Goal: Information Seeking & Learning: Learn about a topic

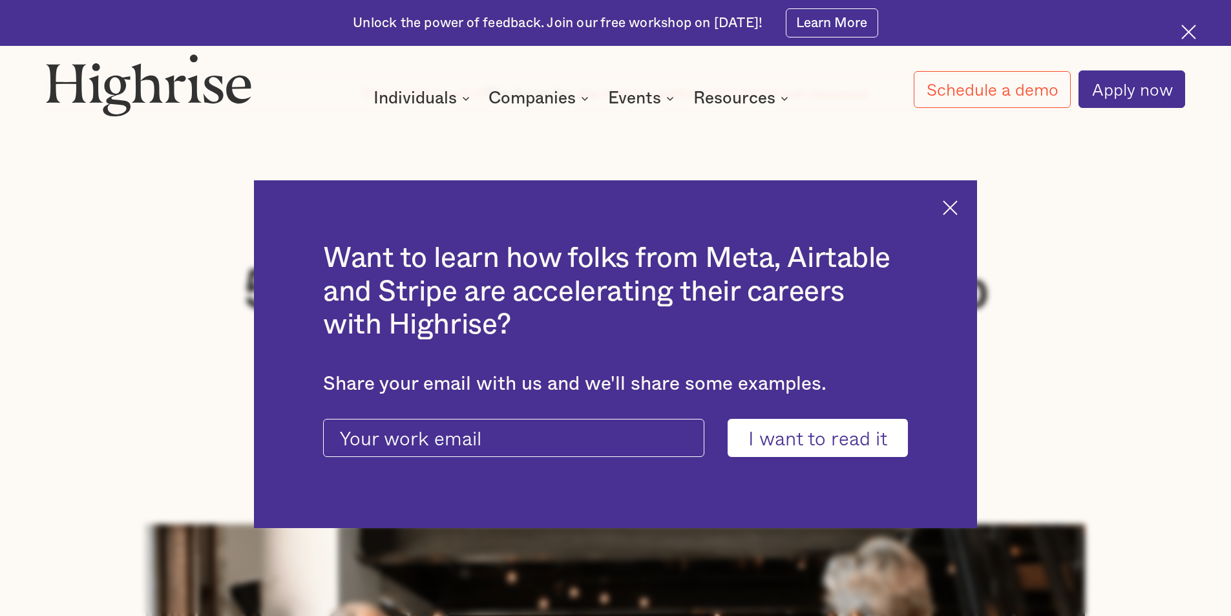
scroll to position [258, 0]
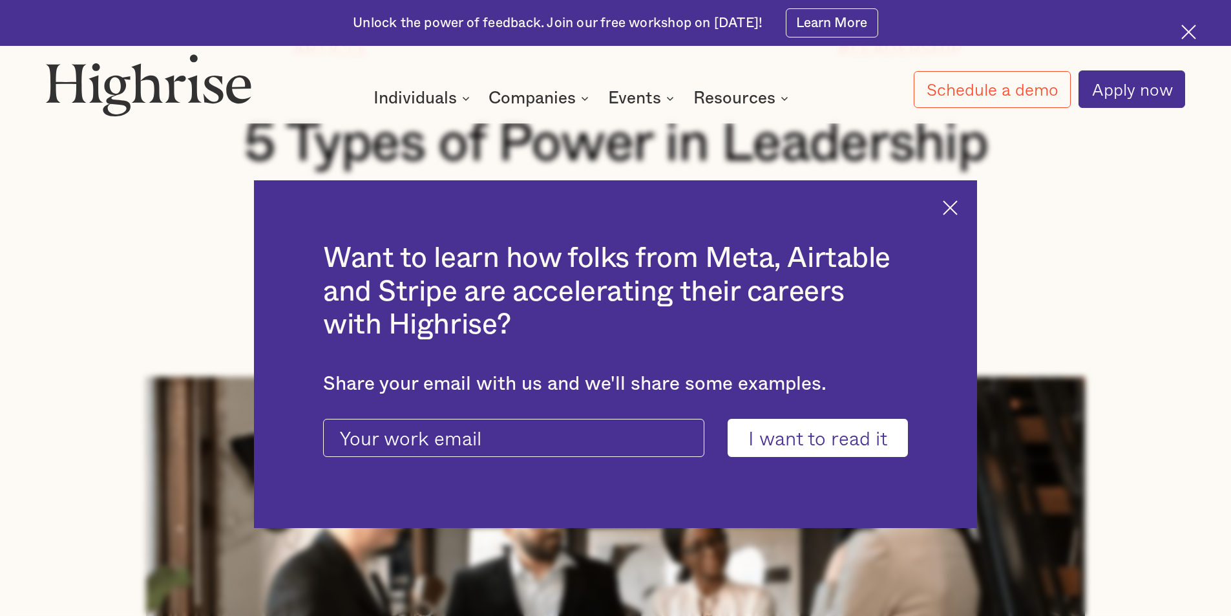
drag, startPoint x: 960, startPoint y: 203, endPoint x: 984, endPoint y: 217, distance: 28.4
click at [958, 203] on img at bounding box center [950, 207] width 15 height 15
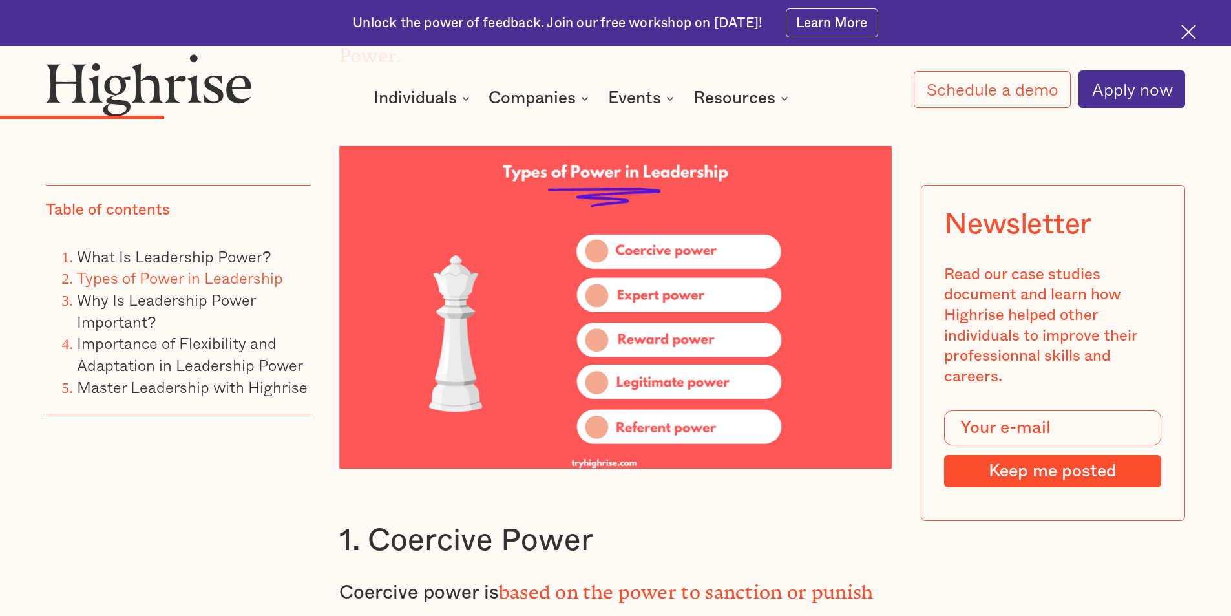
scroll to position [2843, 0]
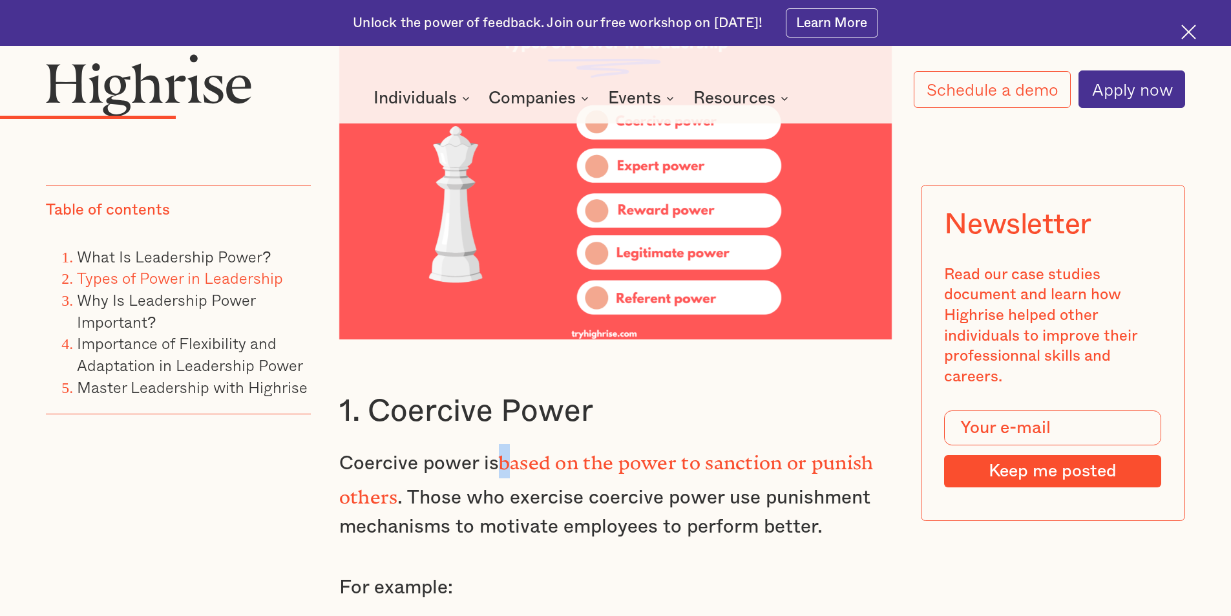
click at [507, 452] on strong "based on the power to sanction or punish others" at bounding box center [606, 475] width 534 height 47
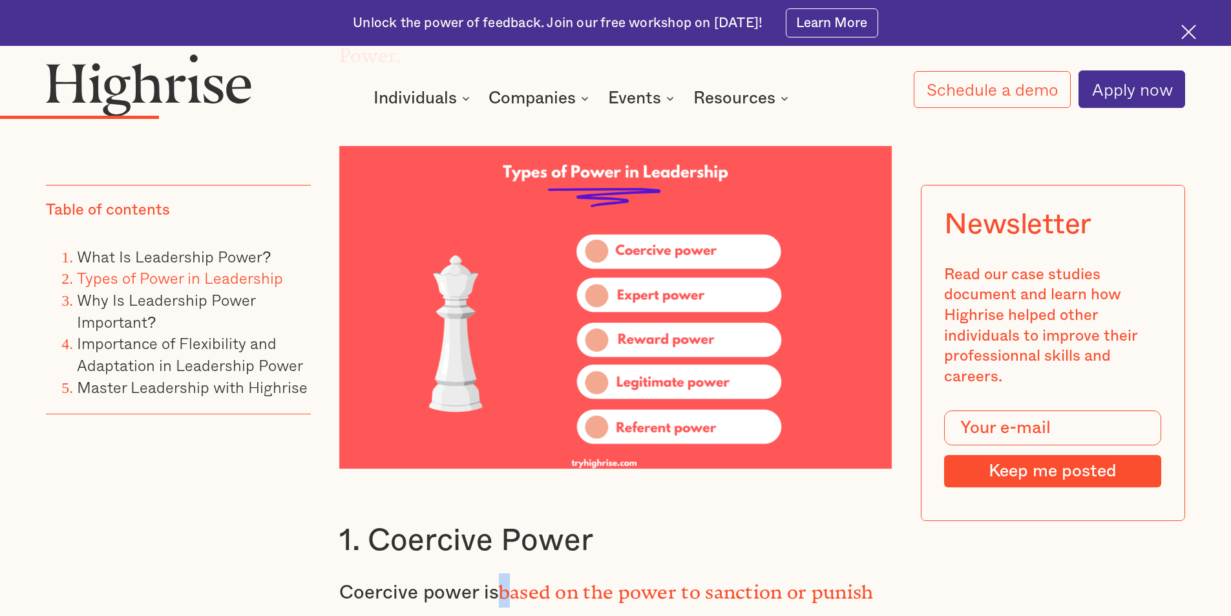
scroll to position [2779, 0]
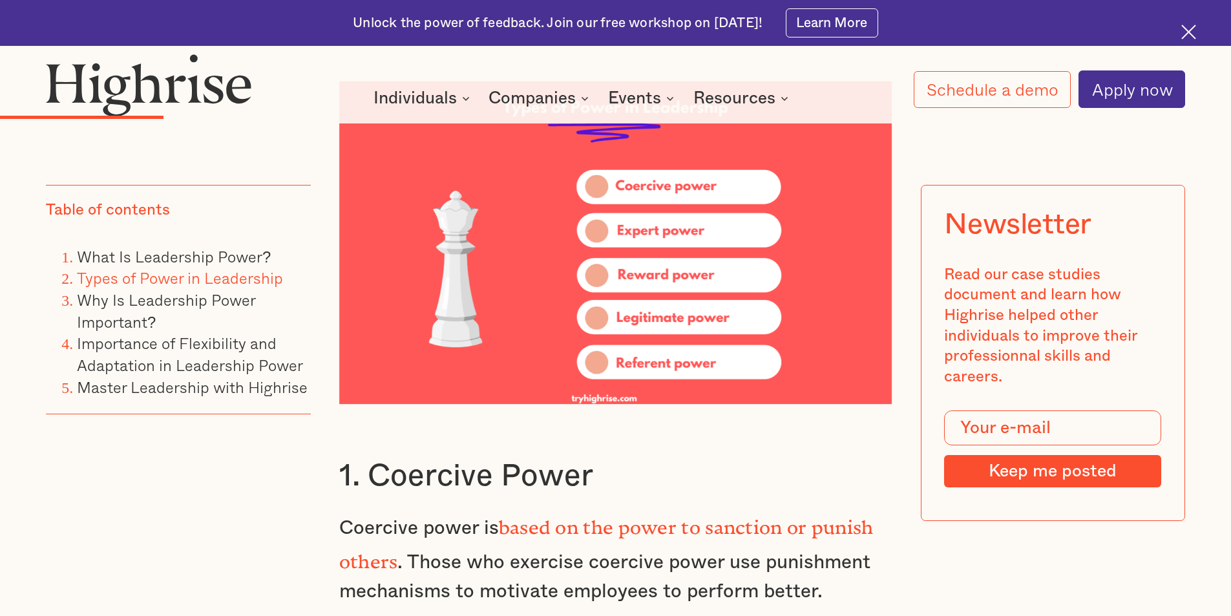
click at [548, 509] on p "Coercive power is based on the power to sanction or punish others . Those who e…" at bounding box center [615, 557] width 553 height 97
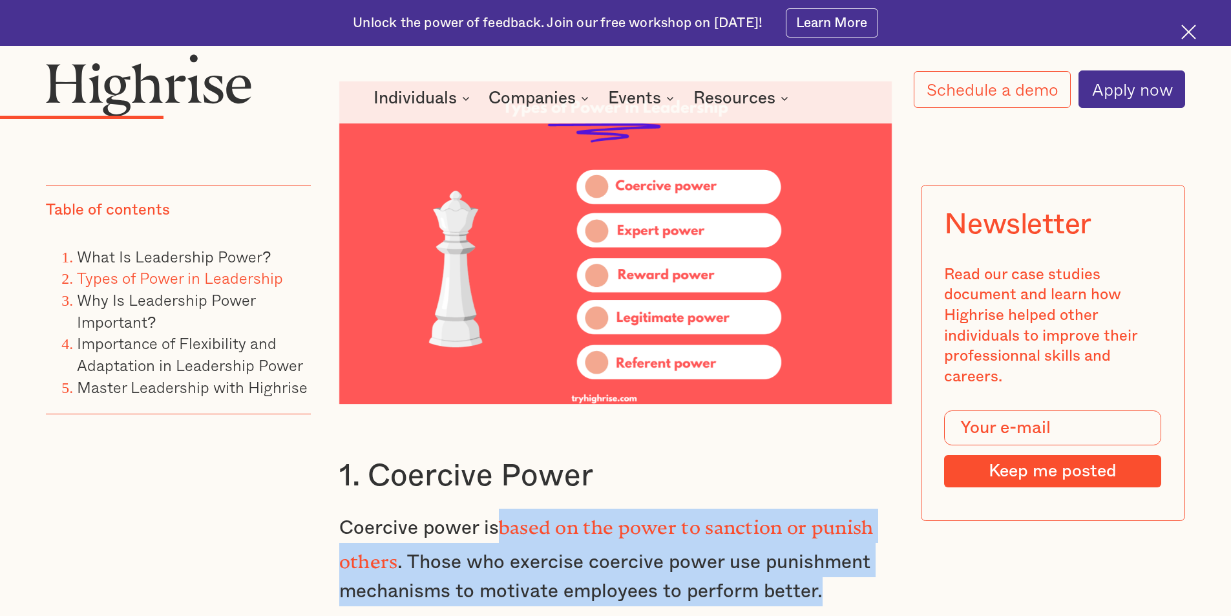
drag, startPoint x: 501, startPoint y: 463, endPoint x: 847, endPoint y: 520, distance: 350.4
click at [847, 520] on p "Coercive power is based on the power to sanction or punish others . Those who e…" at bounding box center [615, 557] width 553 height 97
copy p "based on the power to sanction or punish others . Those who exercise coercive p…"
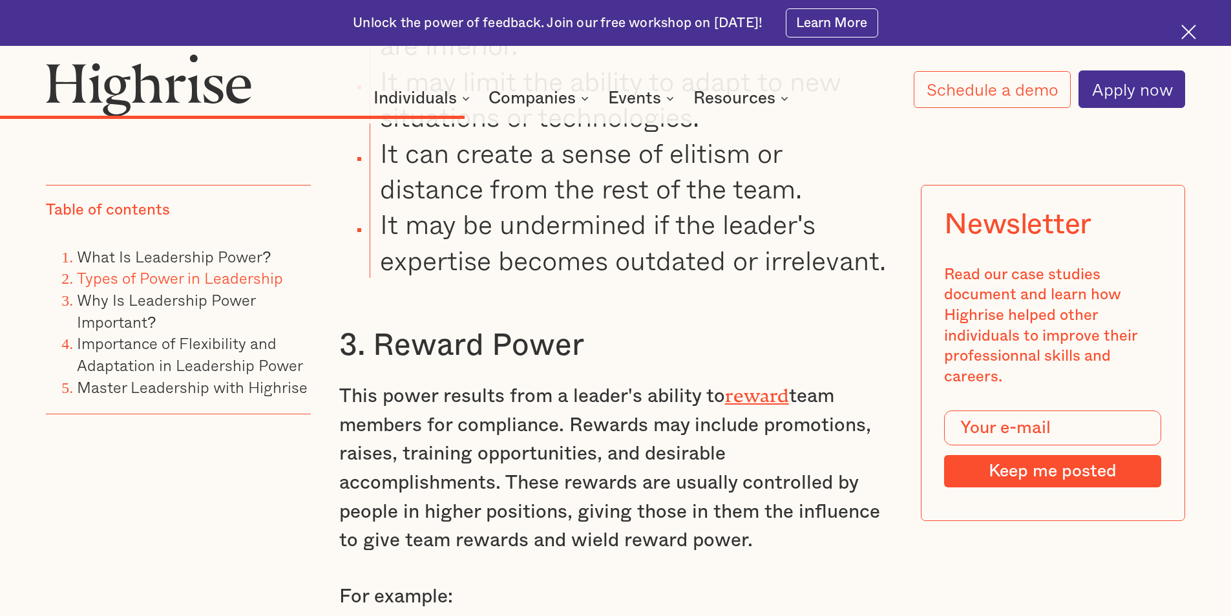
scroll to position [6398, 0]
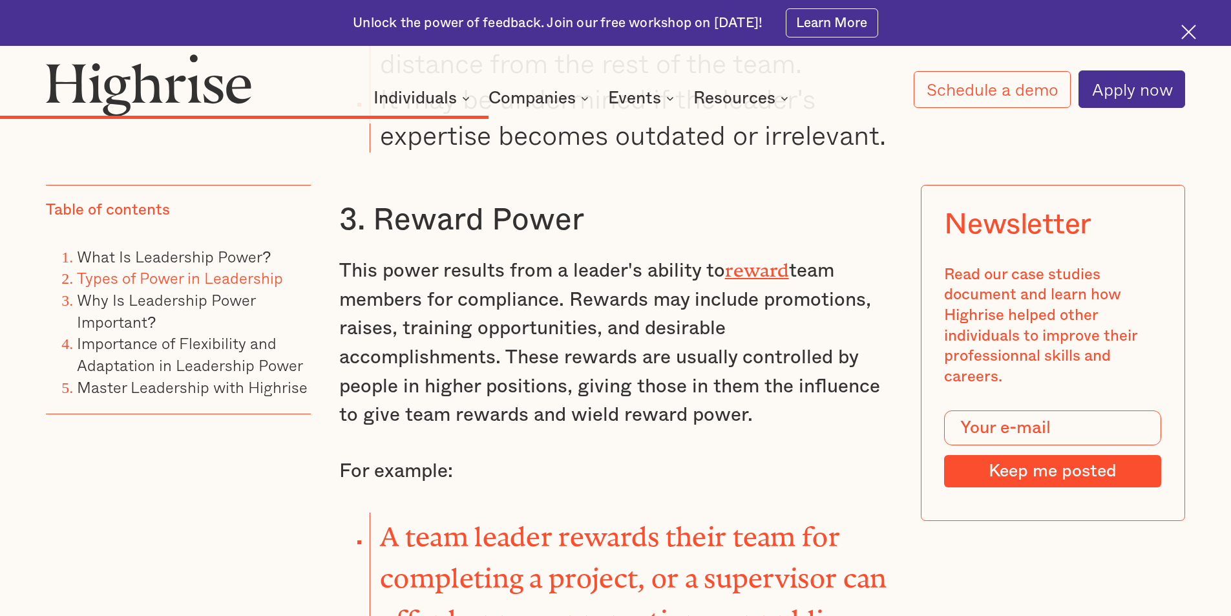
click at [681, 457] on p "For example:" at bounding box center [615, 471] width 553 height 29
drag, startPoint x: 705, startPoint y: 162, endPoint x: 854, endPoint y: 305, distance: 206.6
click at [854, 305] on p "This power results from a leader's ability to reward team members for complianc…" at bounding box center [615, 341] width 553 height 177
copy p "to reward team members for compliance. Rewards may include promotions, raises, …"
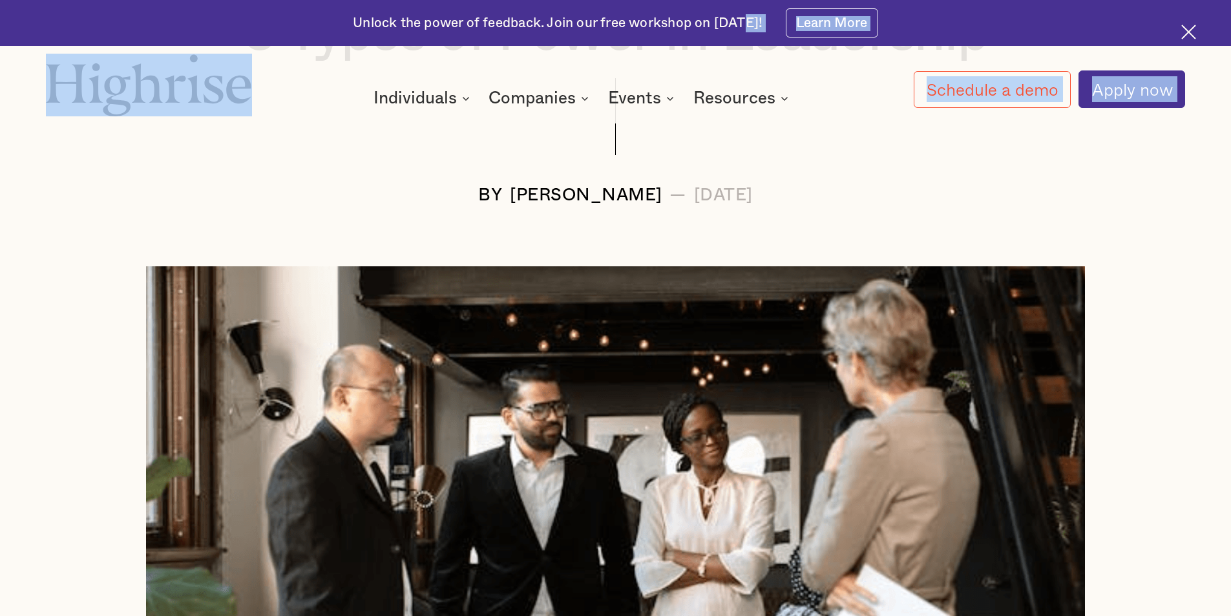
scroll to position [302, 0]
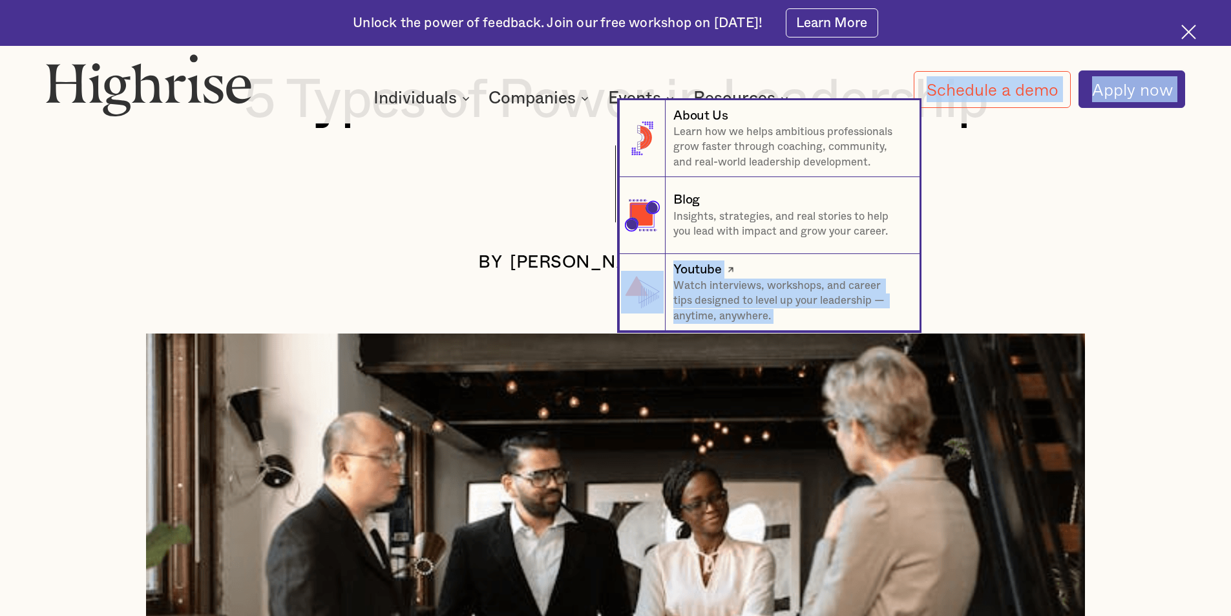
drag, startPoint x: 242, startPoint y: 403, endPoint x: 669, endPoint y: 277, distance: 444.8
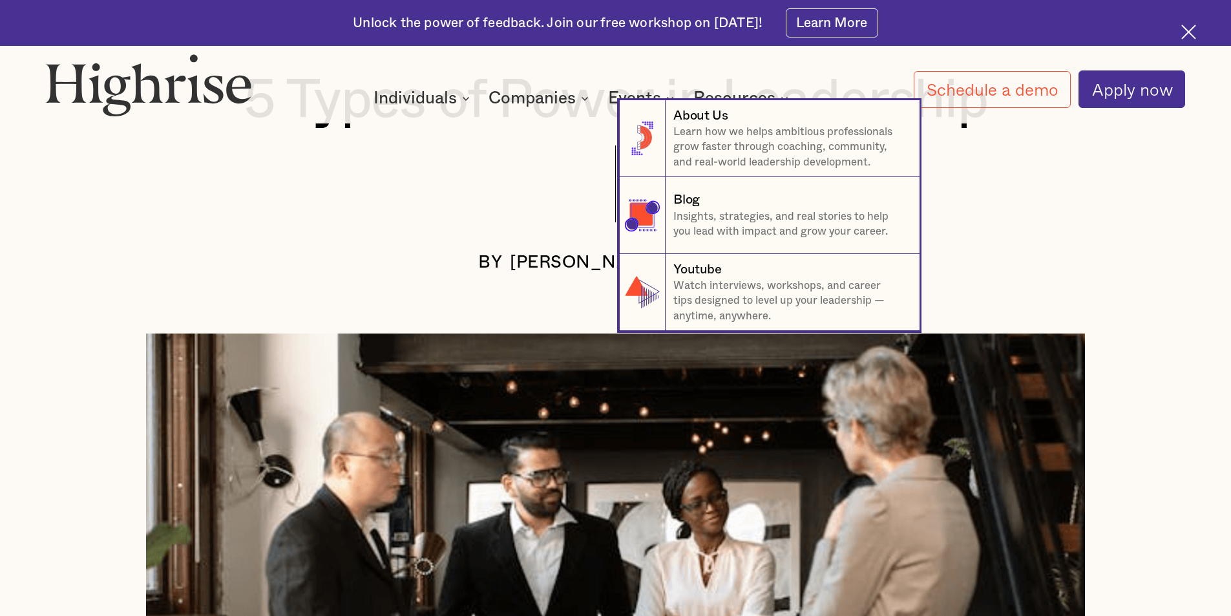
click at [112, 236] on nav "8 About Us Learn how we helps ambitious professionals grow faster through coach…" at bounding box center [615, 215] width 1231 height 231
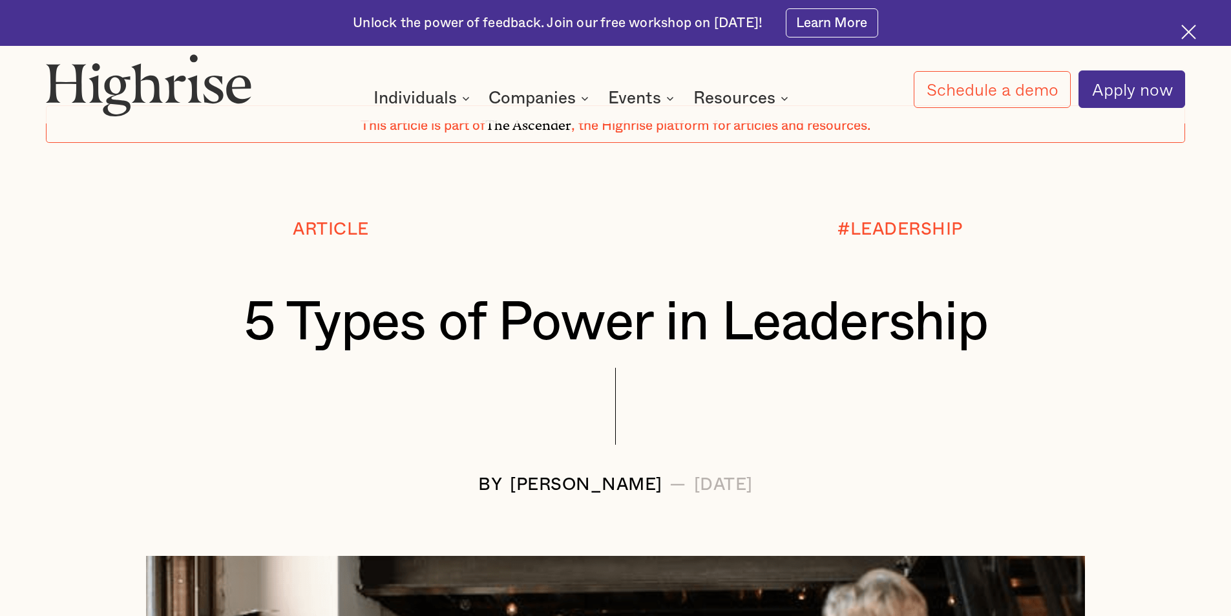
scroll to position [0, 0]
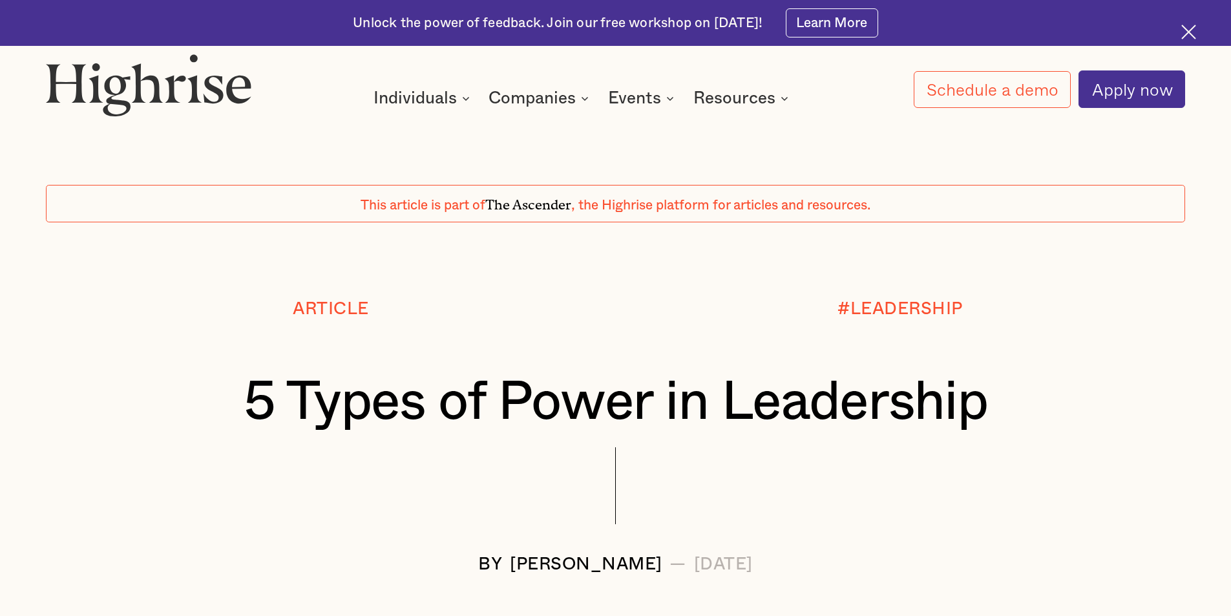
drag, startPoint x: 247, startPoint y: 403, endPoint x: 846, endPoint y: 561, distance: 619.6
click at [846, 561] on div "Article #LEADERSHIP 5 Types of Power in Leadership BY [PERSON_NAME] — [DATE]" at bounding box center [615, 436] width 1231 height 275
copy div "5 Types of Power in Leadership BY [PERSON_NAME] — [DATE]"
click at [1170, 304] on div "#LEADERSHIP" at bounding box center [900, 308] width 569 height 19
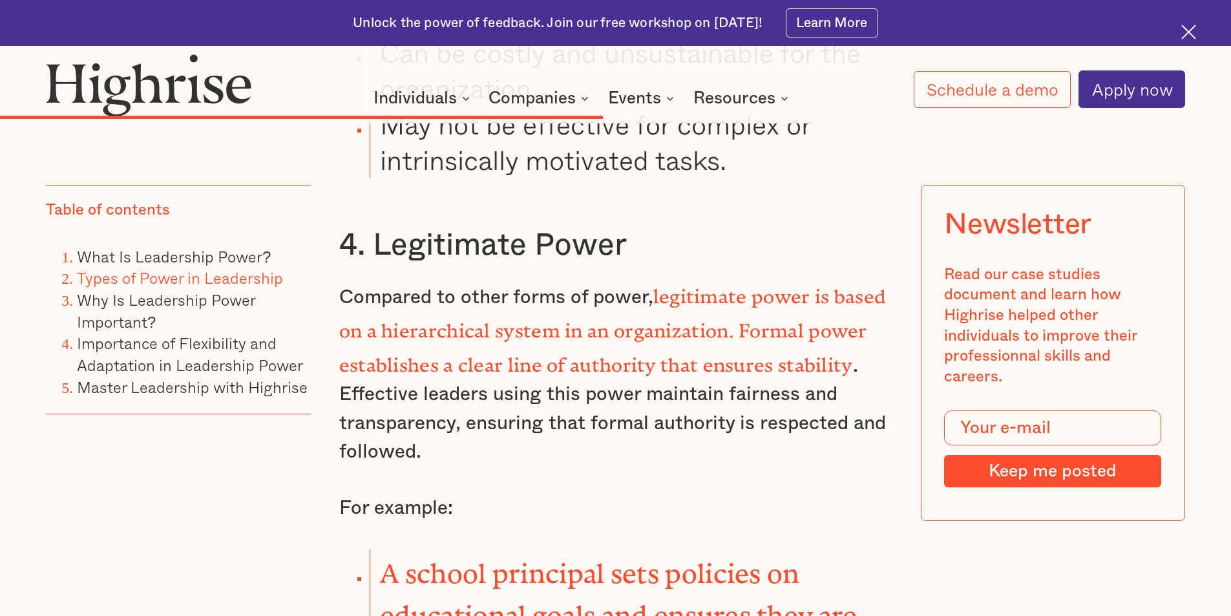
scroll to position [7884, 0]
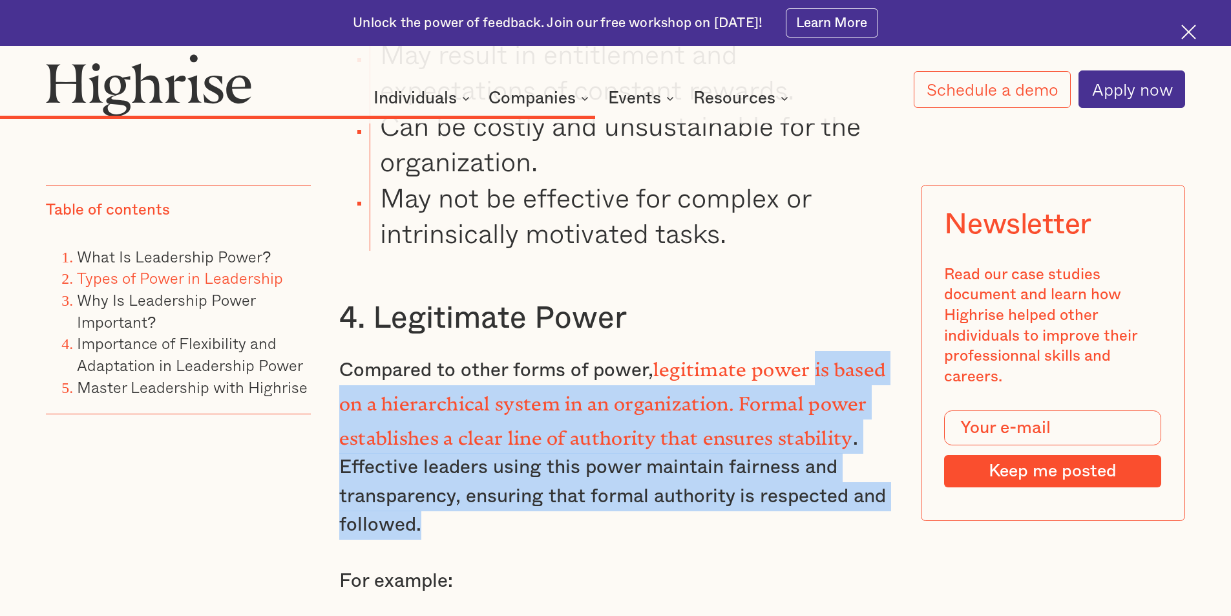
drag, startPoint x: 818, startPoint y: 242, endPoint x: 880, endPoint y: 382, distance: 152.5
click at [880, 382] on p "Compared to other forms of power, legitimate power is based on a hierarchical s…" at bounding box center [615, 445] width 553 height 189
copy p "is based on a hierarchical system in an organization. Formal power establishes …"
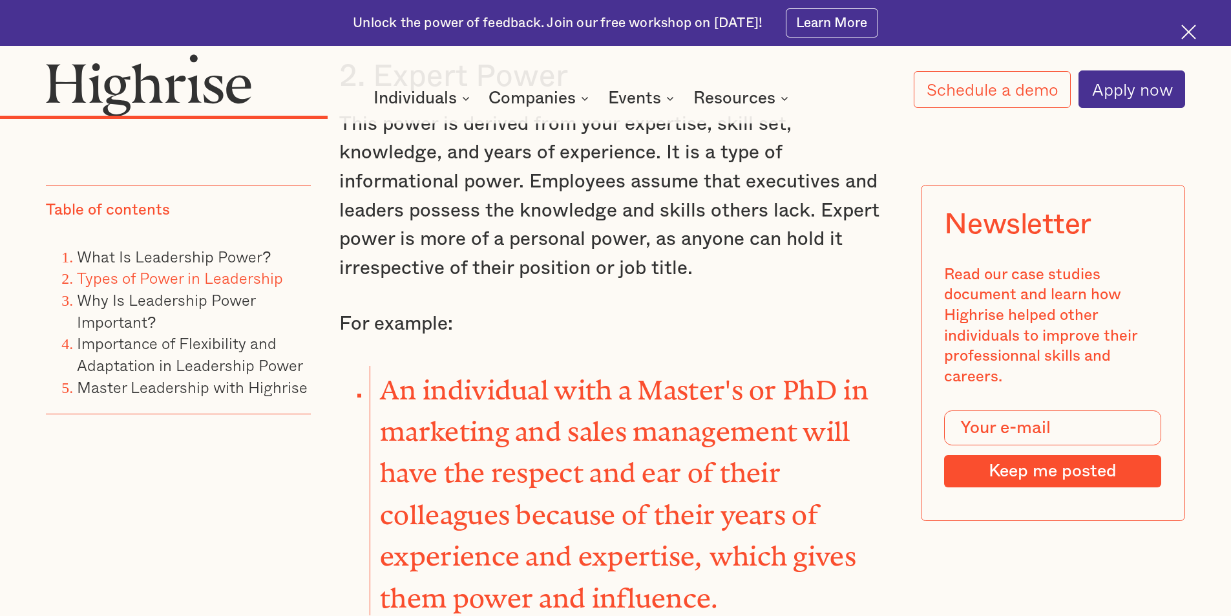
scroll to position [4524, 0]
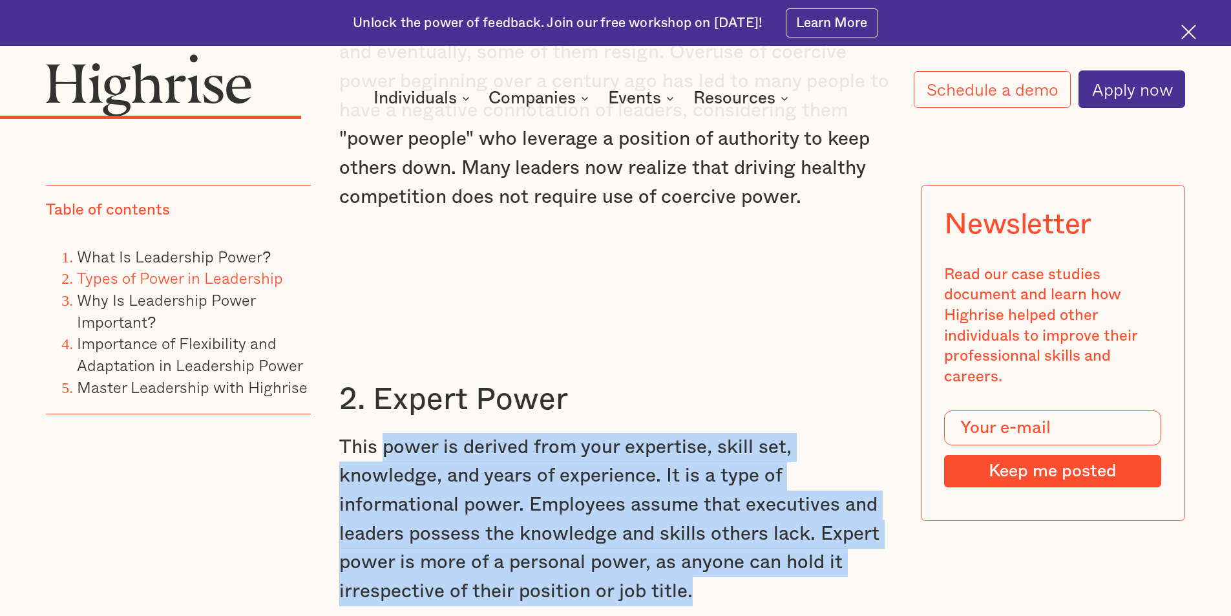
drag, startPoint x: 382, startPoint y: 365, endPoint x: 722, endPoint y: 519, distance: 373.1
click at [722, 519] on p "This power is derived from your expertise, skill set, knowledge, and years of e…" at bounding box center [615, 519] width 553 height 173
copy p "power is derived from your expertise, skill set, knowledge, and years of experi…"
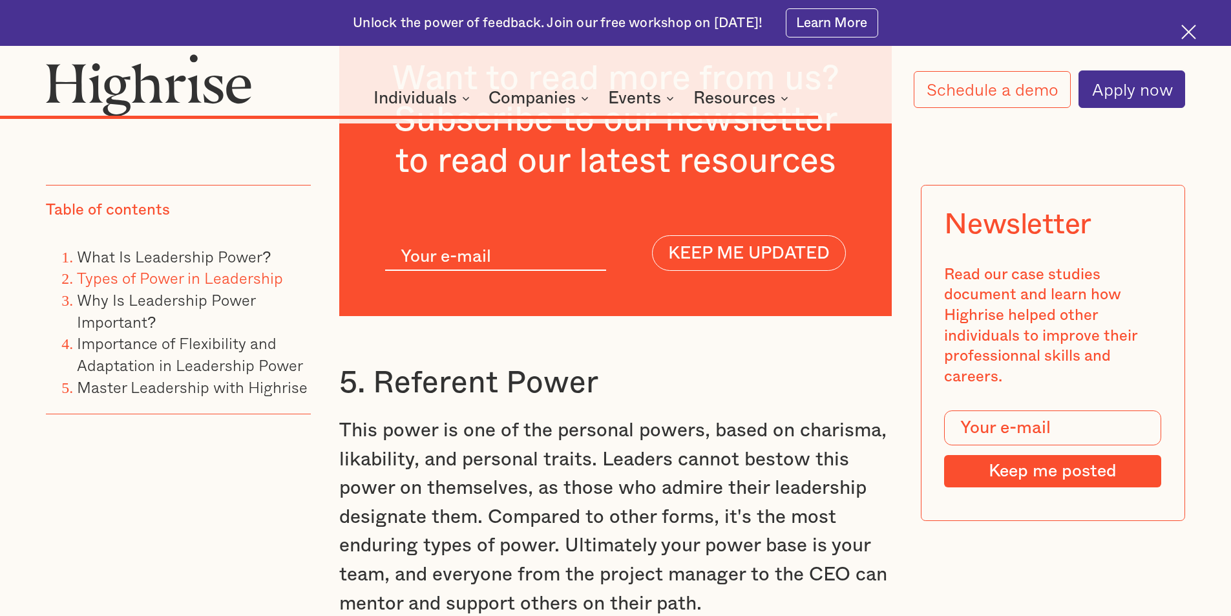
scroll to position [10405, 0]
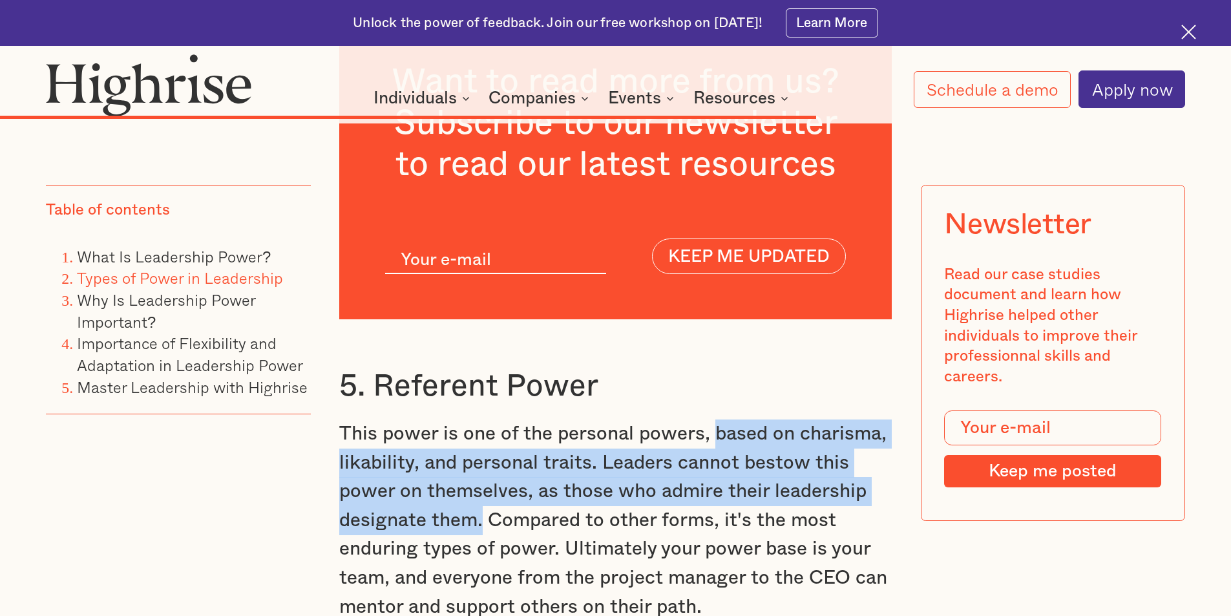
drag, startPoint x: 710, startPoint y: 290, endPoint x: 482, endPoint y: 386, distance: 247.6
click at [482, 419] on p "This power is one of the personal powers, based on charisma, likability, and pe…" at bounding box center [615, 520] width 553 height 202
copy p "based on charisma, likability, and personal traits. Leaders cannot bestow this …"
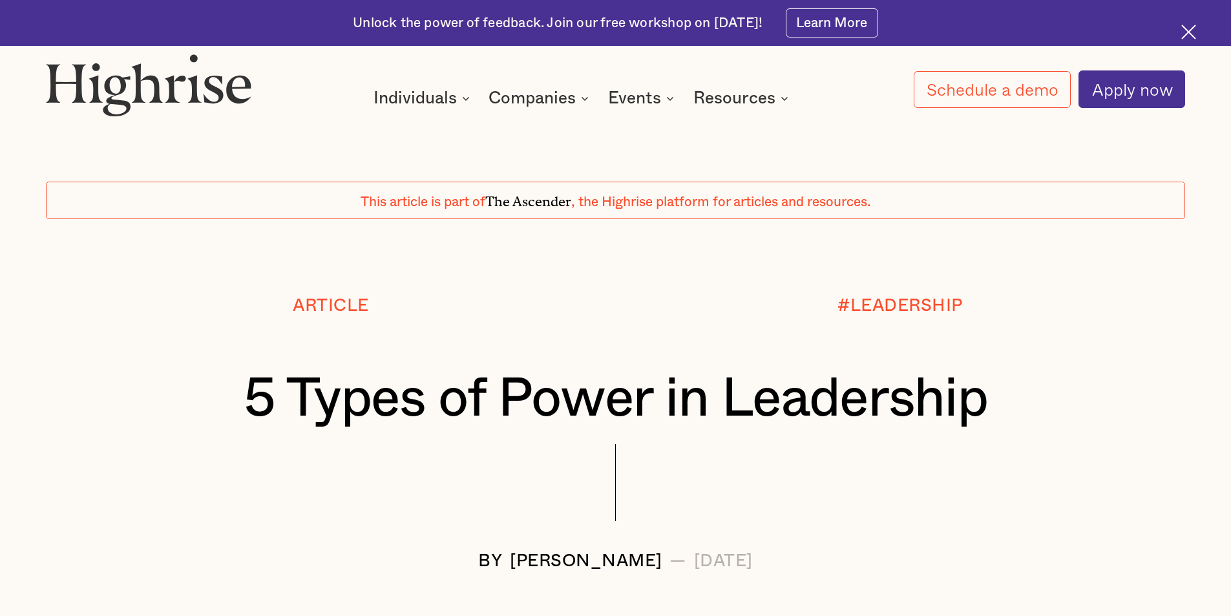
scroll to position [0, 0]
